Goal: Information Seeking & Learning: Compare options

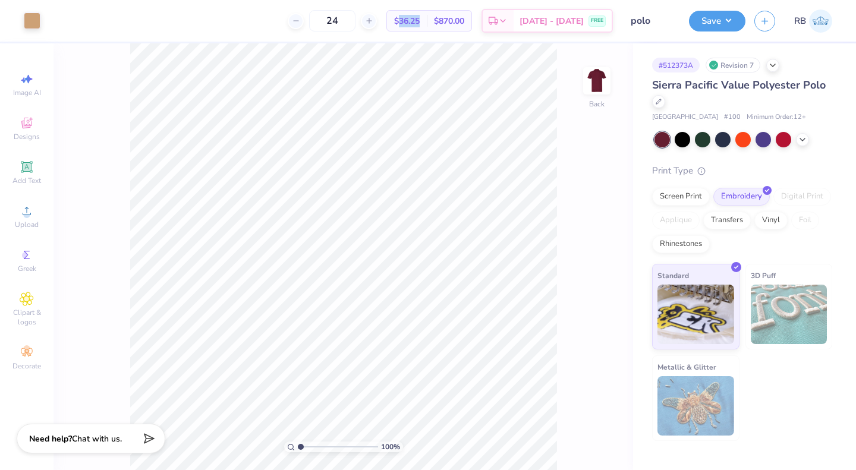
drag, startPoint x: 416, startPoint y: 24, endPoint x: 437, endPoint y: 23, distance: 20.8
click at [427, 23] on div "$36.25 Per Item" at bounding box center [407, 21] width 40 height 20
copy span "36.25"
click at [348, 20] on input "24" at bounding box center [332, 20] width 46 height 21
type input "2"
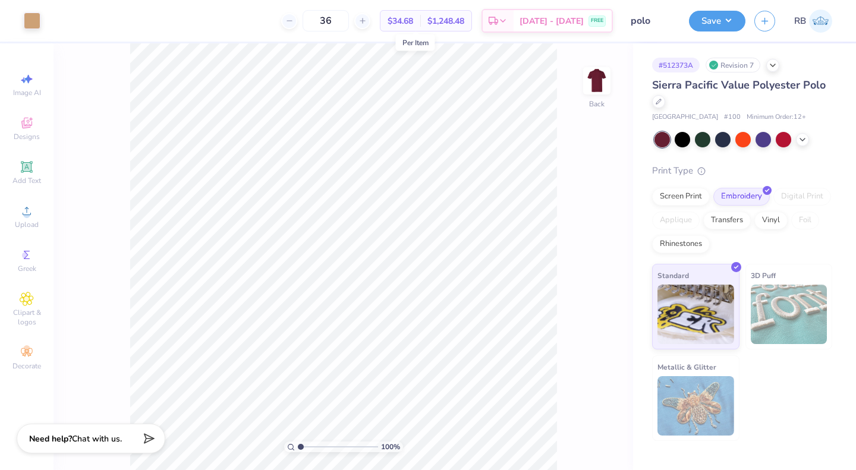
type input "36"
drag, startPoint x: 407, startPoint y: 23, endPoint x: 432, endPoint y: 23, distance: 24.4
click at [420, 23] on div "$34.68 Per Item" at bounding box center [401, 21] width 40 height 20
copy span "34.68"
